Goal: Transaction & Acquisition: Register for event/course

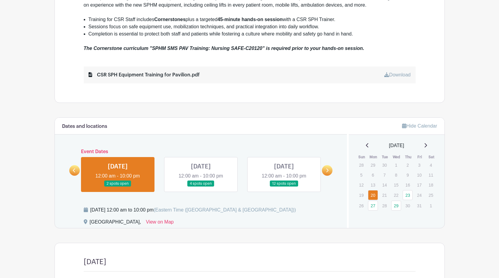
scroll to position [271, 0]
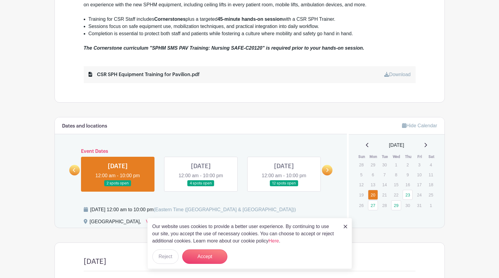
click at [327, 170] on icon at bounding box center [327, 170] width 3 height 5
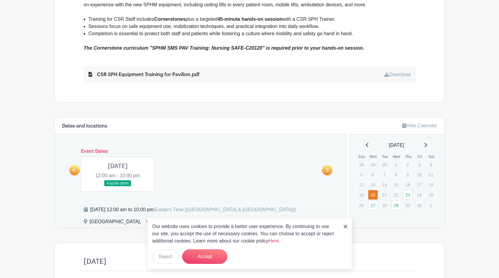
scroll to position [151, 0]
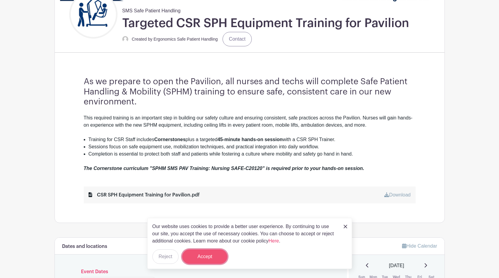
click at [207, 260] on button "Accept" at bounding box center [204, 257] width 45 height 14
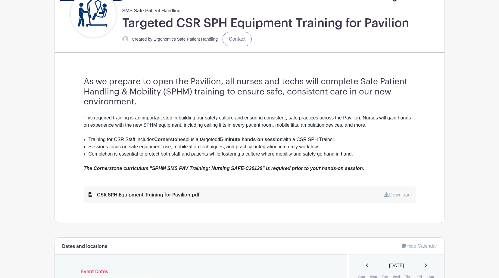
click at [394, 196] on link "Download" at bounding box center [397, 194] width 26 height 5
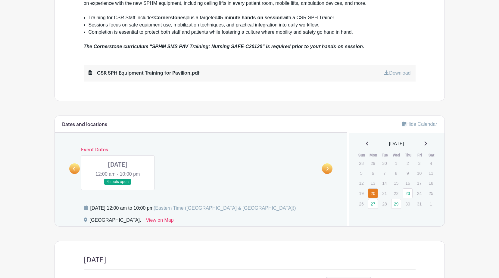
scroll to position [283, 0]
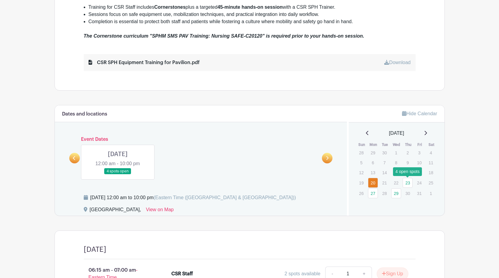
click at [411, 185] on link "23" at bounding box center [408, 183] width 10 height 10
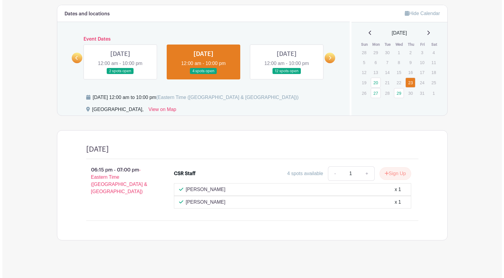
scroll to position [383, 0]
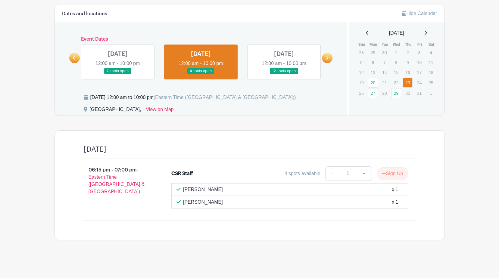
click at [431, 31] on div "[DATE]" at bounding box center [396, 33] width 81 height 7
click at [427, 32] on icon at bounding box center [425, 32] width 3 height 5
click at [374, 52] on link "27" at bounding box center [373, 53] width 10 height 10
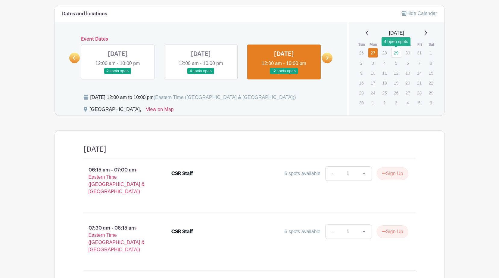
click at [397, 52] on link "29" at bounding box center [396, 53] width 10 height 10
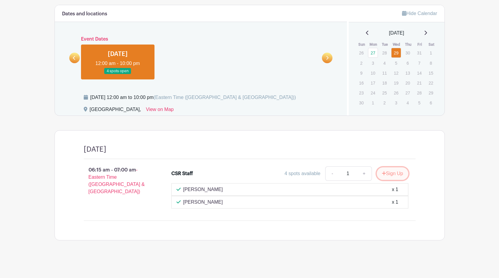
click at [395, 173] on button "Sign Up" at bounding box center [393, 173] width 32 height 13
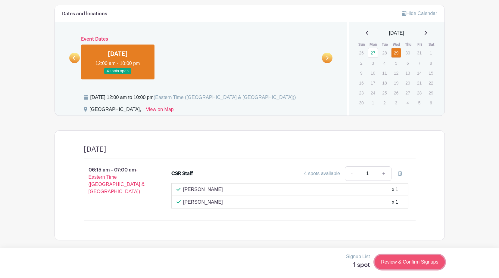
click at [410, 263] on link "Review & Confirm Signups" at bounding box center [410, 262] width 70 height 14
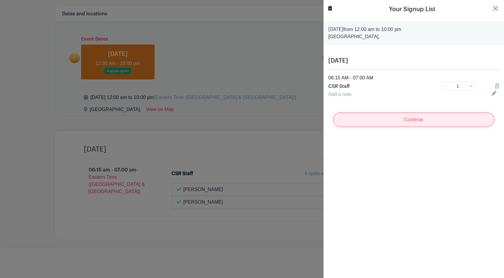
click at [413, 122] on input "Continue" at bounding box center [413, 120] width 161 height 14
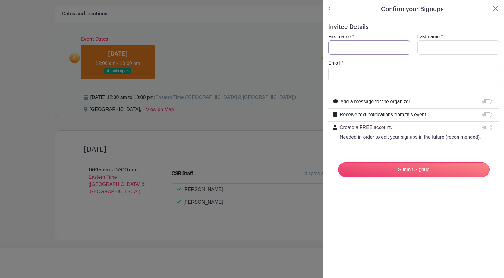
click at [355, 48] on input "First name" at bounding box center [369, 47] width 82 height 14
type input "[PERSON_NAME]"
type input "[EMAIL_ADDRESS][DOMAIN_NAME]"
click at [482, 116] on input "Receive text notifications from this event." at bounding box center [487, 114] width 10 height 5
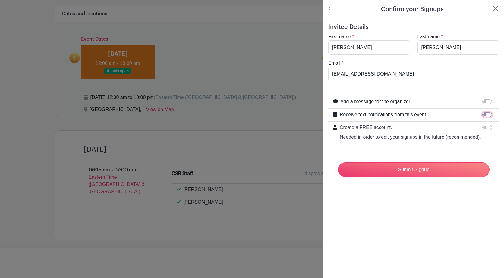
checkbox input "true"
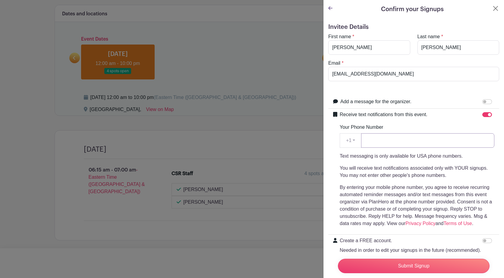
click at [374, 142] on input "Your Phone Number" at bounding box center [427, 140] width 133 height 14
type input "7347512689"
click at [387, 197] on p "By entering your mobile phone number, you agree to receive recurring automated …" at bounding box center [416, 205] width 155 height 43
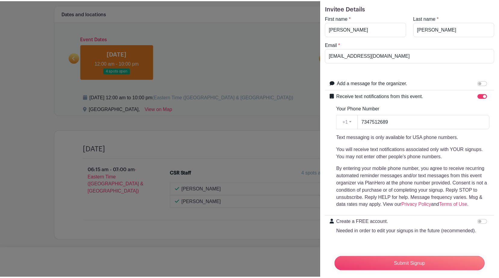
scroll to position [38, 0]
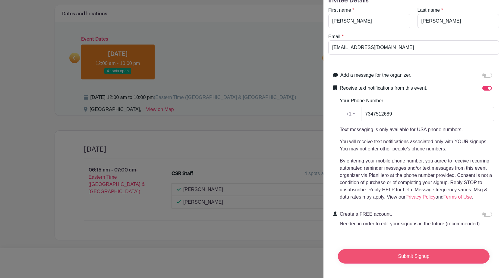
click at [406, 254] on input "Submit Signup" at bounding box center [414, 256] width 152 height 14
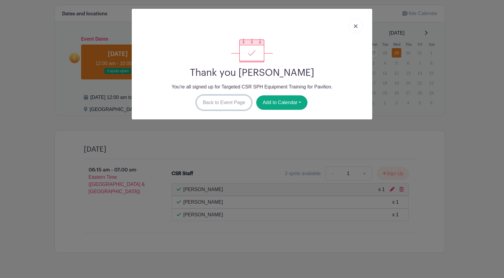
click at [214, 103] on link "Back to Event Page" at bounding box center [223, 102] width 55 height 14
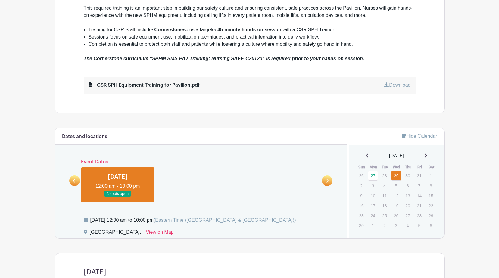
scroll to position [263, 0]
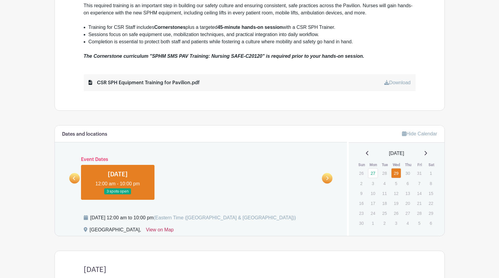
click at [155, 231] on link "View on Map" at bounding box center [160, 232] width 28 height 10
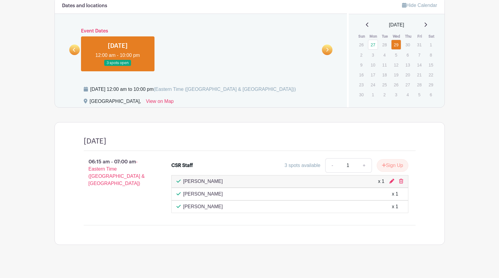
scroll to position [396, 0]
